Goal: Information Seeking & Learning: Find specific fact

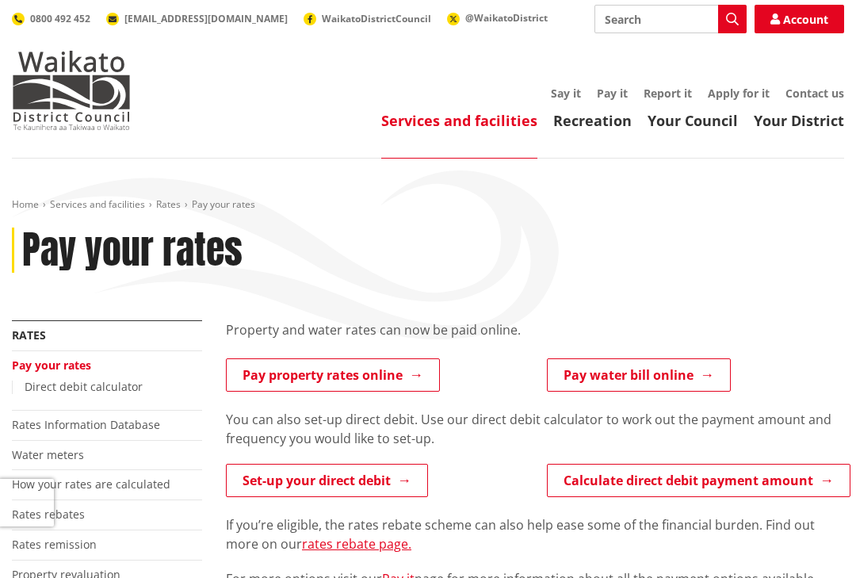
click at [744, 13] on button "Search" at bounding box center [732, 19] width 29 height 29
click at [630, 25] on input "Search" at bounding box center [670, 19] width 152 height 29
type input "Review my rate bill"
click at [740, 20] on button "Search" at bounding box center [732, 19] width 29 height 29
click at [729, 22] on icon "button" at bounding box center [732, 19] width 13 height 13
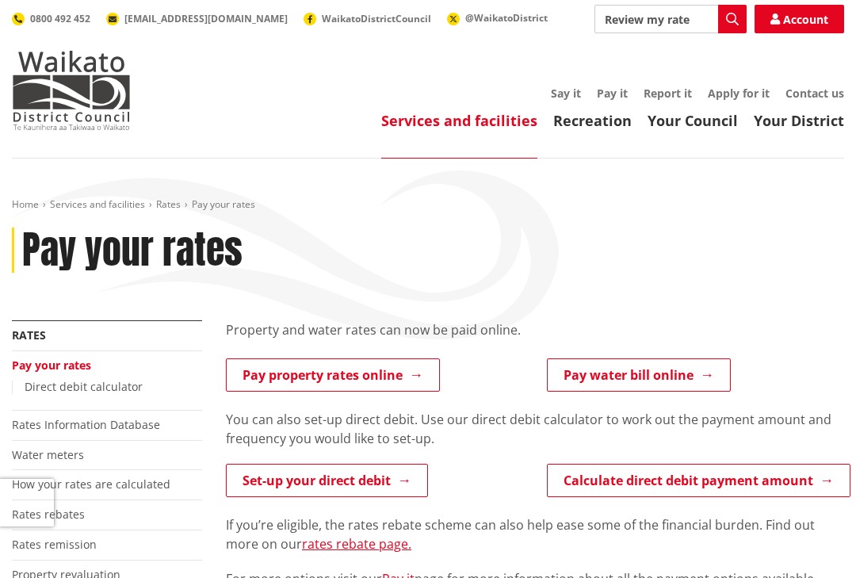
click at [725, 29] on button "Search" at bounding box center [732, 19] width 29 height 29
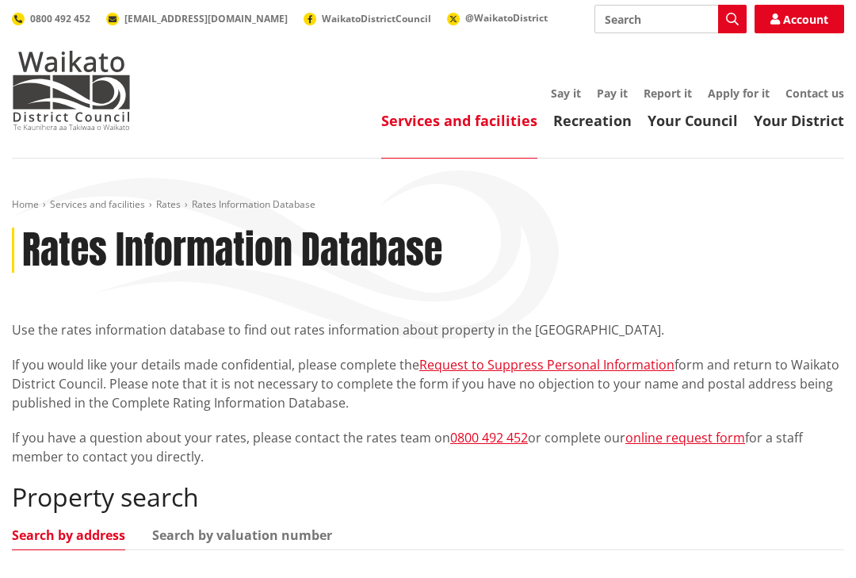
click at [651, 15] on input "Search" at bounding box center [670, 19] width 152 height 29
type input "Pay it"
click at [739, 21] on button "Search" at bounding box center [732, 19] width 29 height 29
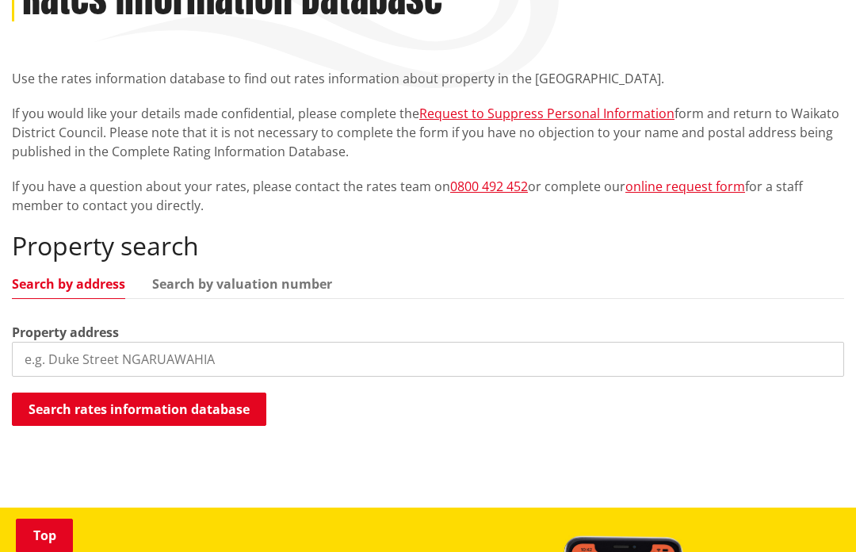
scroll to position [247, 0]
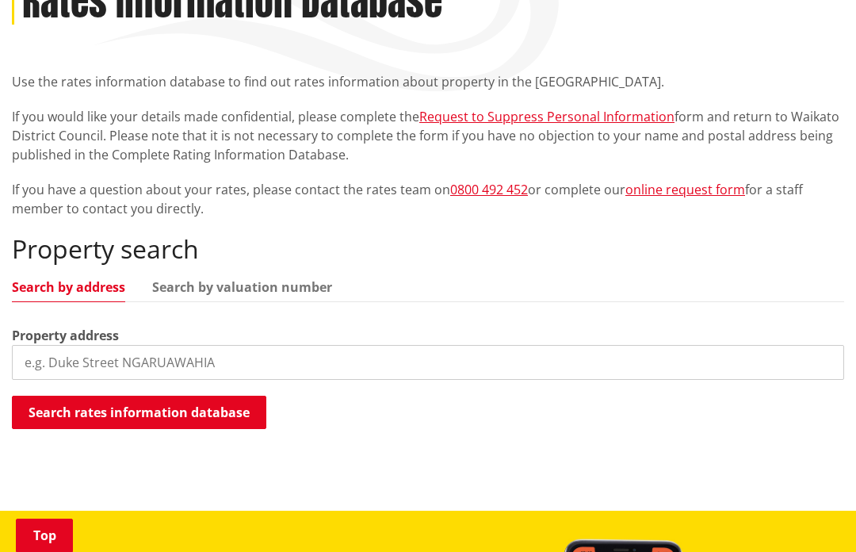
click at [68, 359] on input "search" at bounding box center [428, 362] width 832 height 35
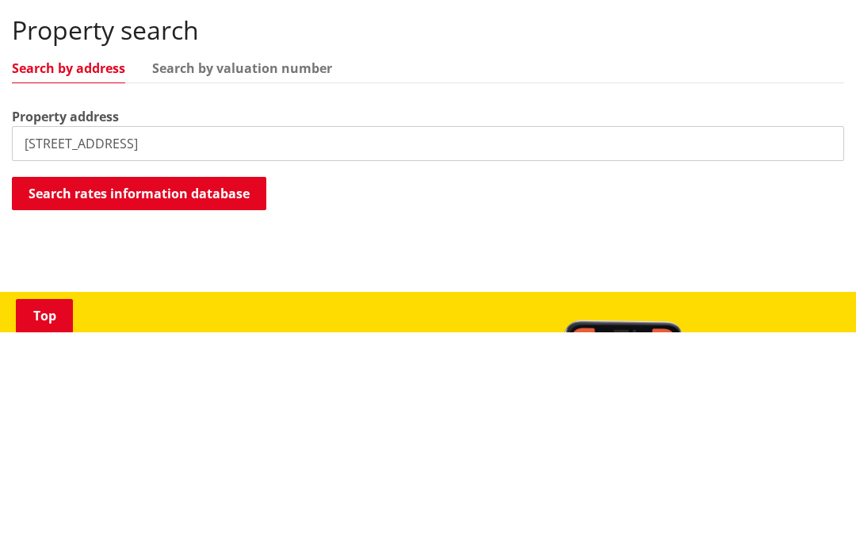
click at [227, 396] on button "Search rates information database" at bounding box center [139, 412] width 254 height 33
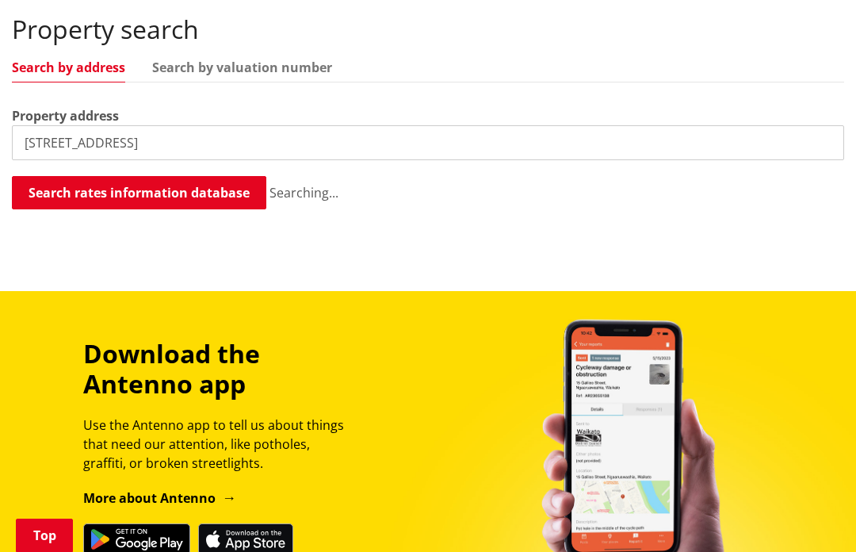
click at [163, 135] on input "[STREET_ADDRESS]" at bounding box center [428, 142] width 832 height 35
click at [217, 193] on button "Search rates information database" at bounding box center [139, 192] width 254 height 33
click at [227, 190] on button "Search rates information database" at bounding box center [139, 192] width 254 height 33
click at [373, 73] on ul "Search by address Search by valuation number" at bounding box center [428, 71] width 832 height 21
click at [353, 76] on ul "Search by address Search by valuation number" at bounding box center [428, 71] width 832 height 21
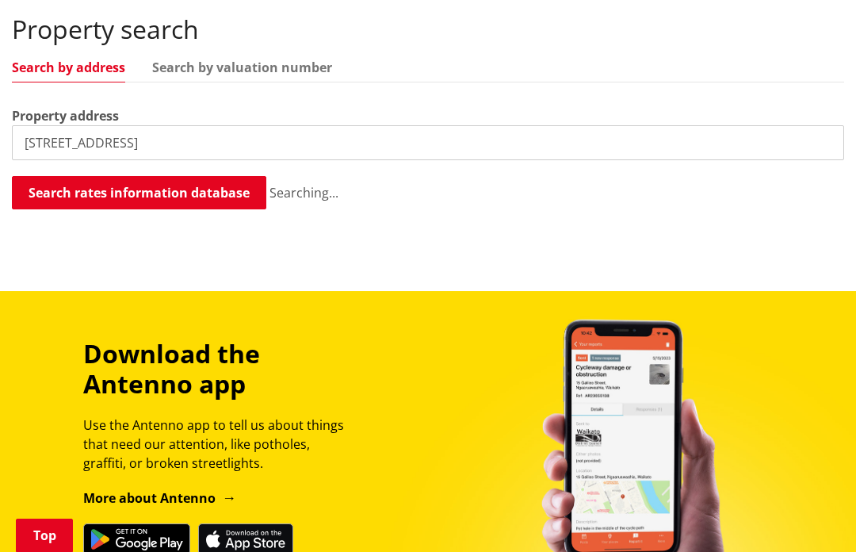
click at [80, 66] on link "Search by address" at bounding box center [68, 67] width 113 height 13
click at [82, 84] on div "Property search Search by address Search by valuation number Property address 2…" at bounding box center [428, 112] width 832 height 197
click at [246, 73] on link "Search by valuation number" at bounding box center [242, 67] width 180 height 13
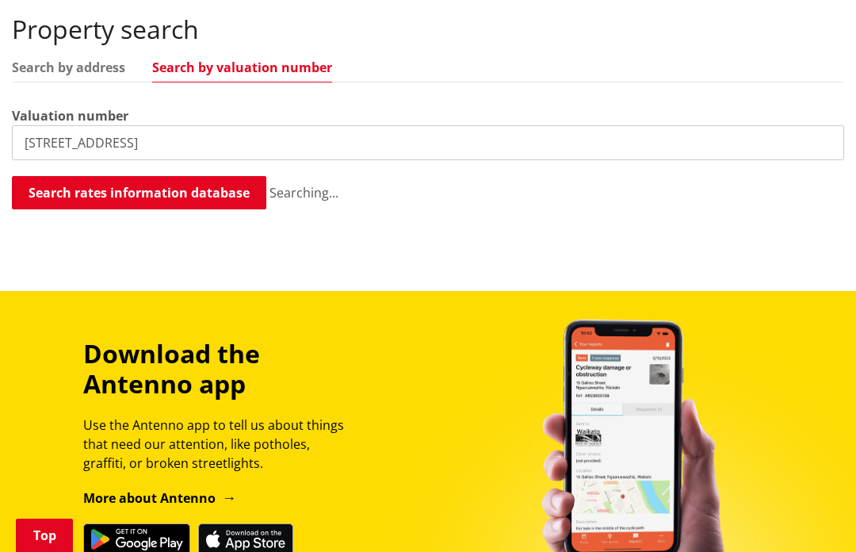
click at [246, 73] on link "Search by valuation number" at bounding box center [242, 67] width 180 height 13
click at [174, 109] on div "Valuation number 246 Hills Road Raglan 3295" at bounding box center [428, 133] width 832 height 54
click at [172, 125] on input "246 Hills Road Raglan 3295" at bounding box center [428, 142] width 832 height 35
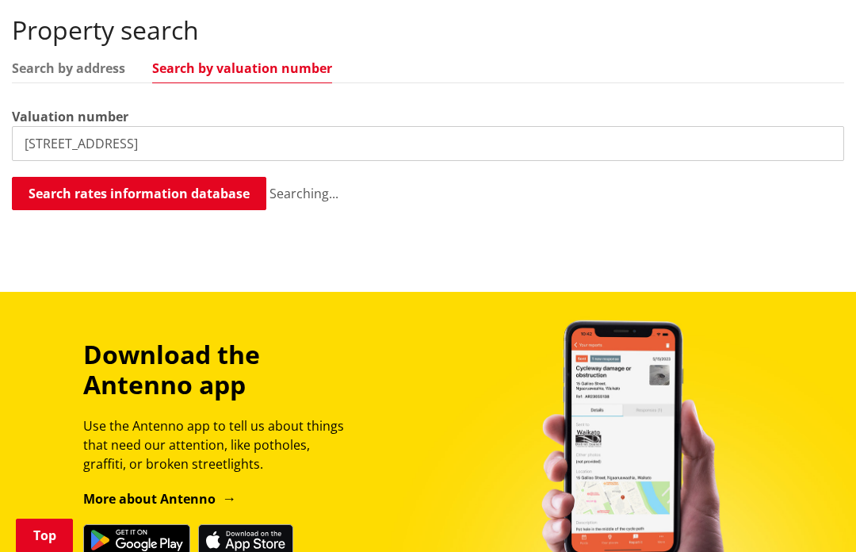
click at [208, 154] on input "246 Hills Road Raglan 3295" at bounding box center [428, 143] width 832 height 35
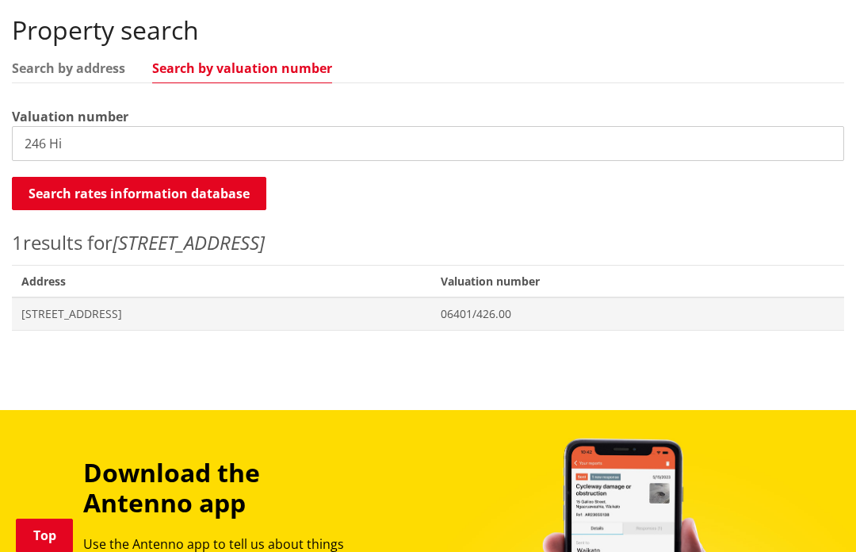
type input "246 H"
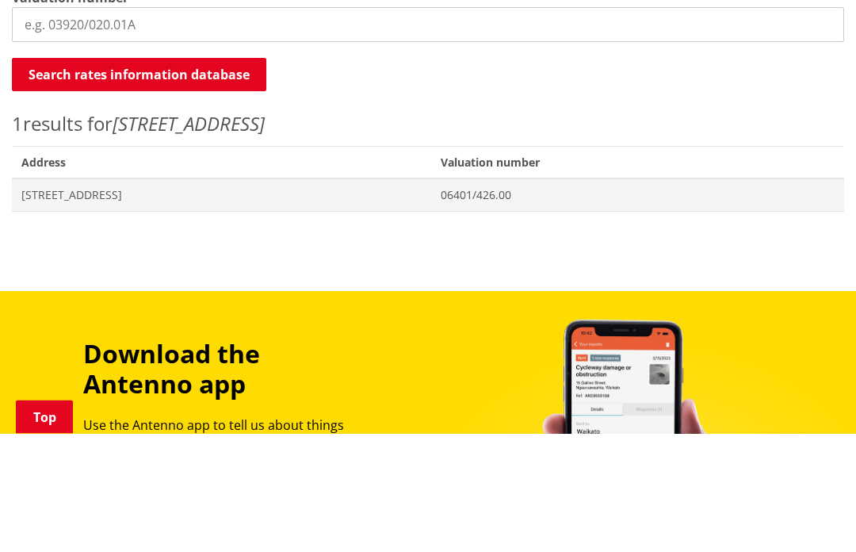
click at [194, 177] on button "Search rates information database" at bounding box center [139, 193] width 254 height 33
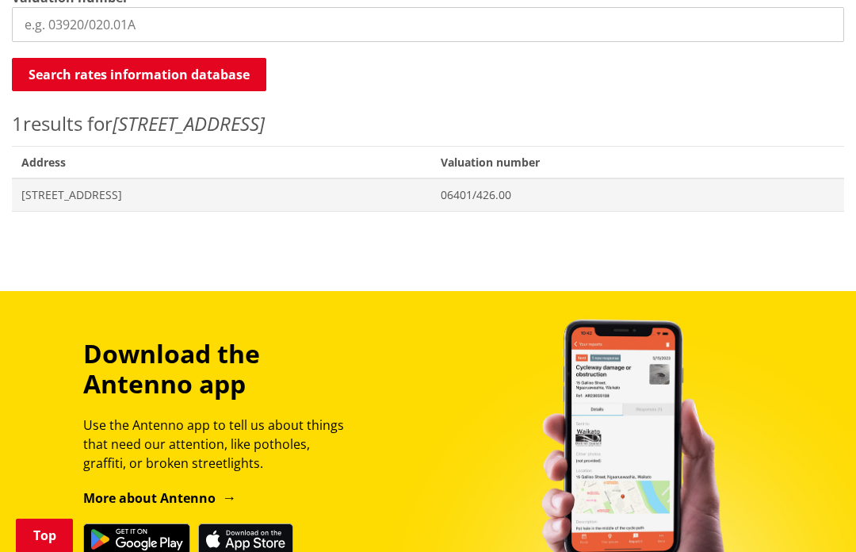
click at [205, 76] on button "Search rates information database" at bounding box center [139, 74] width 254 height 33
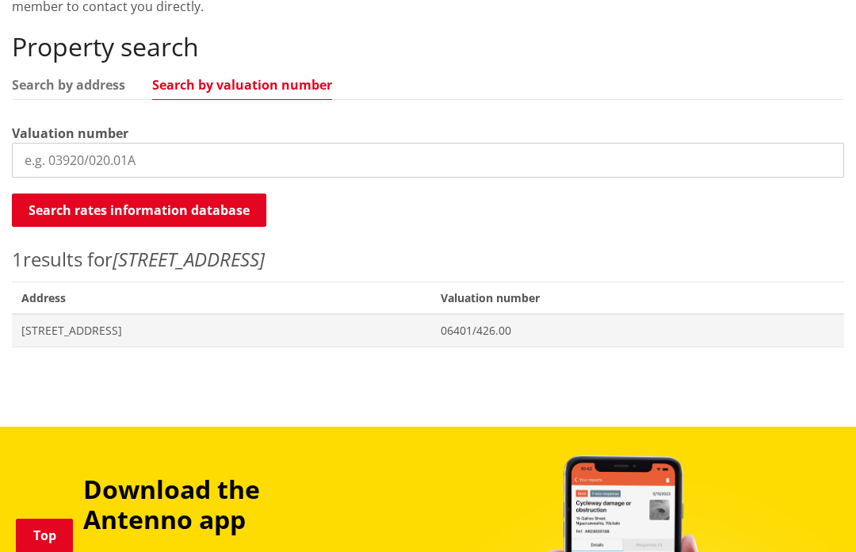
scroll to position [449, 0]
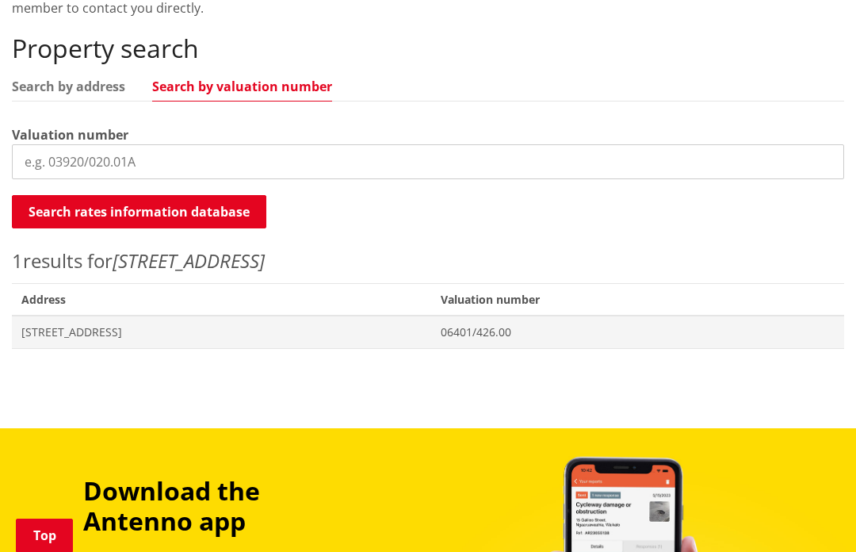
click at [181, 162] on input "search" at bounding box center [428, 161] width 832 height 35
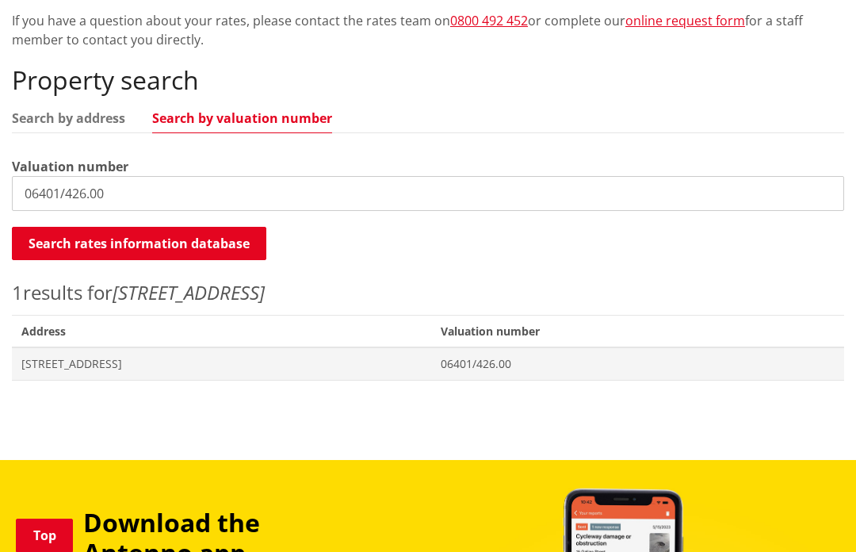
scroll to position [419, 0]
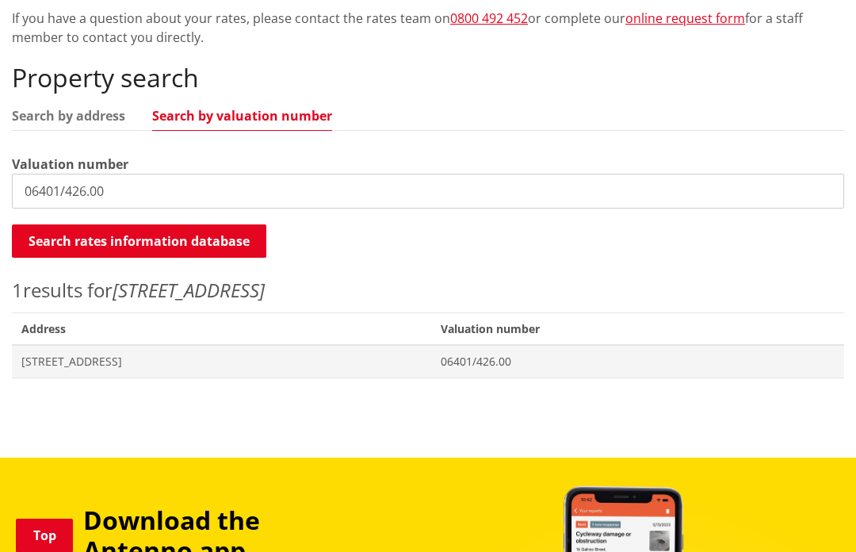
type input "06401/426.00"
click at [155, 238] on button "Search rates information database" at bounding box center [139, 240] width 254 height 33
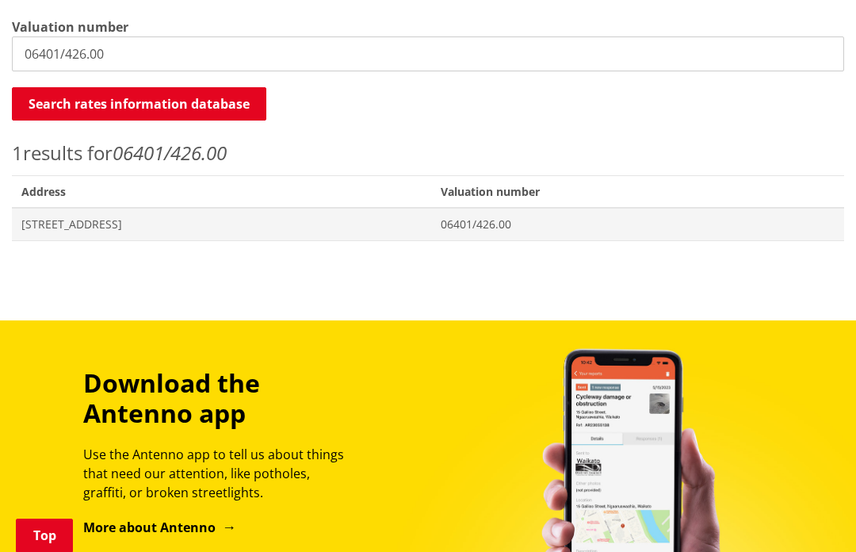
scroll to position [554, 0]
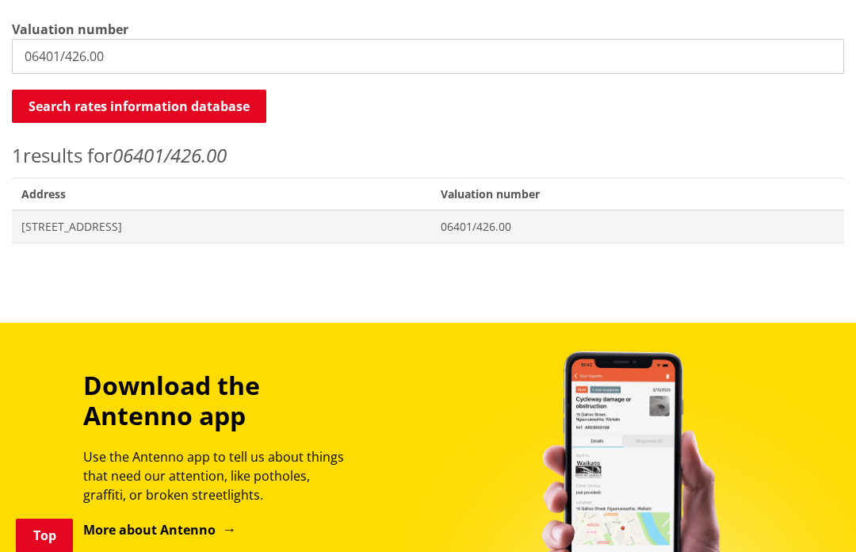
click at [509, 225] on span "06401/426.00" at bounding box center [638, 227] width 395 height 16
